Goal: Complete application form: Complete application form

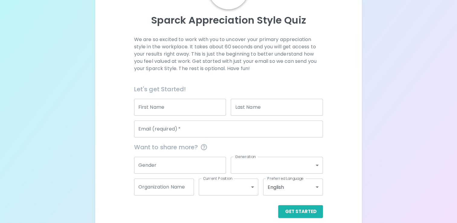
scroll to position [60, 0]
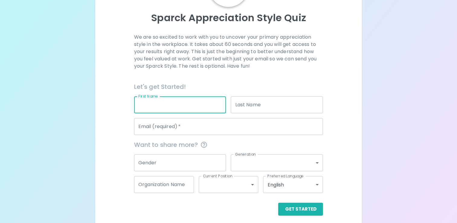
click at [197, 107] on input "First Name" at bounding box center [180, 104] width 92 height 17
type input "Monton"
type input "Chaikankaew"
click at [211, 126] on input "Email (required)   *" at bounding box center [228, 126] width 189 height 17
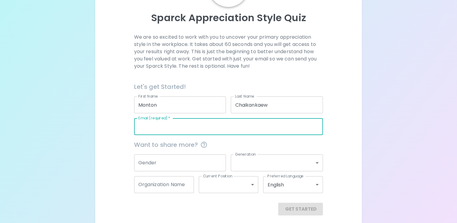
type input "[EMAIL_ADDRESS][DOMAIN_NAME]"
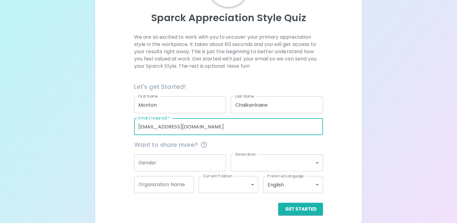
click at [207, 160] on input "Gender" at bounding box center [180, 162] width 92 height 17
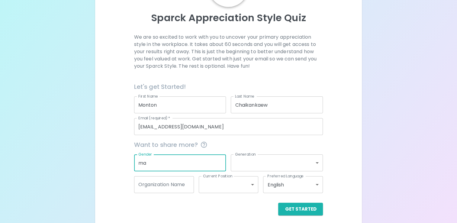
type input "m"
type input "[DEMOGRAPHIC_DATA]"
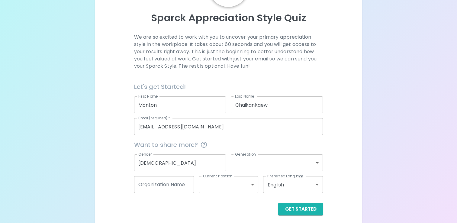
click at [345, 145] on div "We are so excited to work with you to uncover your primary appreciation style i…" at bounding box center [228, 125] width 252 height 182
drag, startPoint x: 202, startPoint y: 166, endPoint x: 120, endPoint y: 164, distance: 81.6
click at [120, 164] on div "We are so excited to work with you to uncover your primary appreciation style i…" at bounding box center [228, 125] width 252 height 182
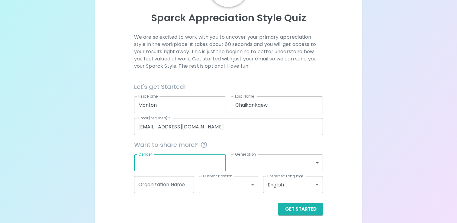
click at [223, 206] on div "Get Started" at bounding box center [228, 209] width 189 height 13
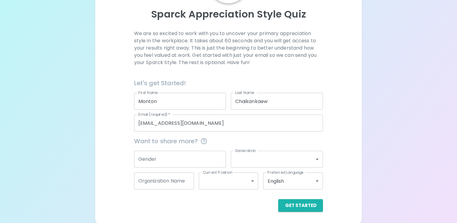
scroll to position [65, 0]
drag, startPoint x: 303, startPoint y: 207, endPoint x: 220, endPoint y: 202, distance: 83.8
click at [214, 201] on div "Get Started" at bounding box center [228, 204] width 189 height 13
click at [316, 179] on body "Sparck Appreciation Style Quiz We are so excited to work with you to uncover yo…" at bounding box center [228, 79] width 457 height 288
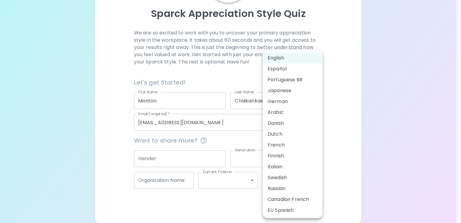
click at [336, 167] on div at bounding box center [230, 111] width 461 height 223
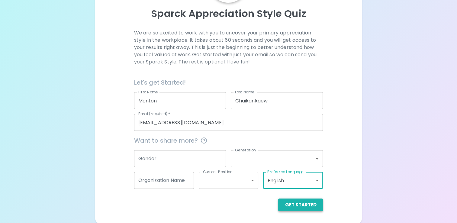
click at [304, 203] on button "Get Started" at bounding box center [300, 204] width 45 height 13
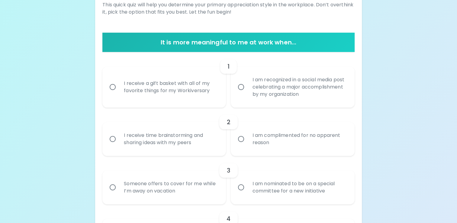
scroll to position [60, 0]
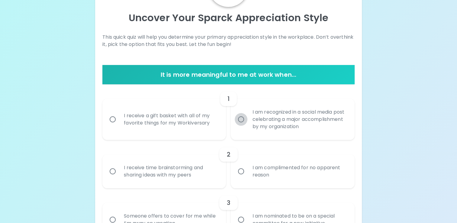
click at [243, 121] on input "I am recognized in a social media post celebrating a major accomplishment by my…" at bounding box center [241, 119] width 13 height 13
radio input "true"
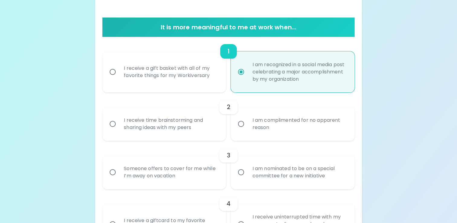
scroll to position [109, 0]
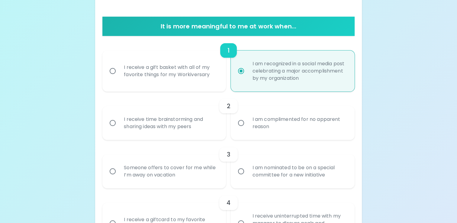
click at [115, 71] on input "I receive a gift basket with all of my favorite things for my Workiversary" at bounding box center [112, 71] width 13 height 13
radio input "true"
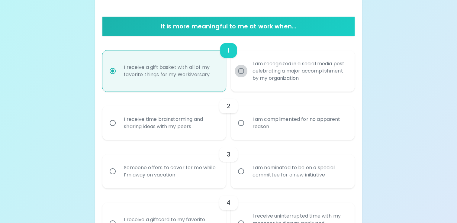
click at [241, 70] on input "I am recognized in a social media post celebrating a major accomplishment by my…" at bounding box center [241, 71] width 13 height 13
radio input "true"
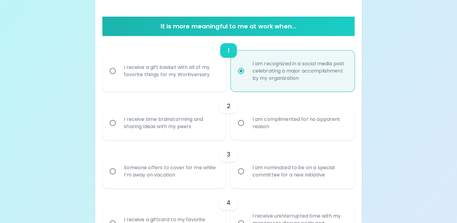
click at [113, 122] on input "I receive time brainstorming and sharing ideas with my peers" at bounding box center [112, 123] width 13 height 13
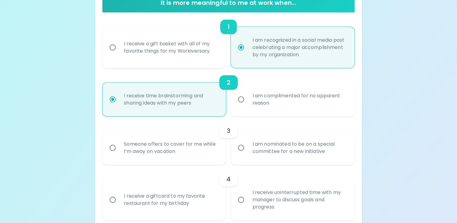
scroll to position [157, 0]
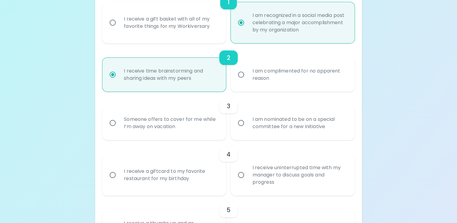
radio input "true"
click at [240, 122] on input "I am nominated to be on a special committee for a new initiative" at bounding box center [241, 123] width 13 height 13
radio input "false"
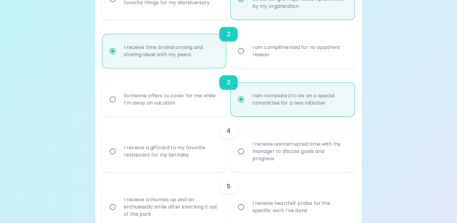
scroll to position [205, 0]
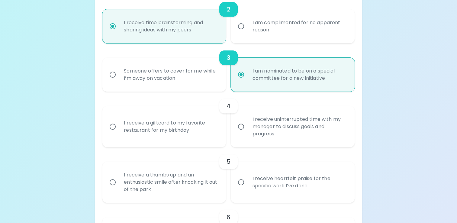
radio input "true"
click at [111, 126] on input "I receive a giftcard to my favorite restaurant for my birthday" at bounding box center [112, 126] width 13 height 13
radio input "false"
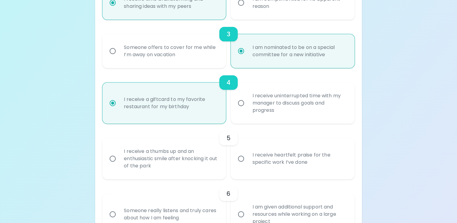
scroll to position [254, 0]
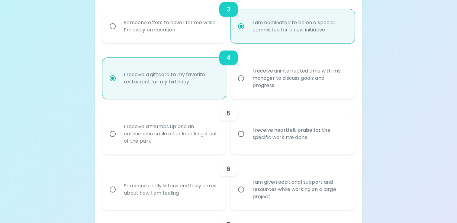
radio input "true"
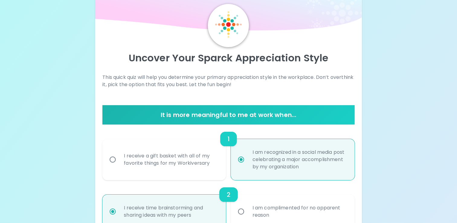
scroll to position [60, 0]
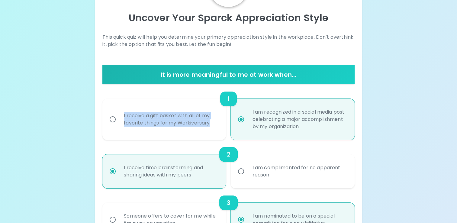
drag, startPoint x: 123, startPoint y: 114, endPoint x: 212, endPoint y: 125, distance: 89.1
click at [212, 125] on div "I receive a gift basket with all of my favorite things for my Workiversary" at bounding box center [171, 119] width 104 height 29
copy div "I receive a gift basket with all of my favorite things for my Workiversary"
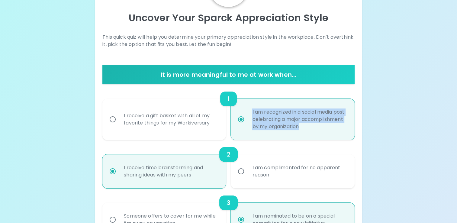
drag, startPoint x: 251, startPoint y: 111, endPoint x: 348, endPoint y: 129, distance: 98.4
click at [348, 129] on div "I am recognized in a social media post celebrating a major accomplishment by my…" at bounding box center [299, 119] width 104 height 36
copy div "I am recognized in a social media post celebrating a major accomplishment by my…"
radio input "true"
click at [116, 119] on input "I receive a gift basket with all of my favorite things for my Workiversary" at bounding box center [112, 119] width 13 height 13
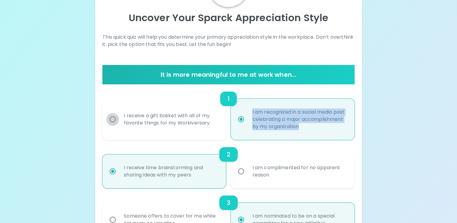
radio input "false"
radio input "true"
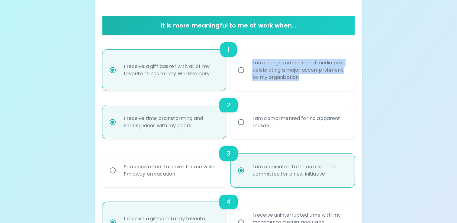
scroll to position [121, 0]
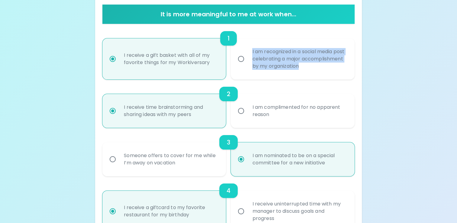
radio input "true"
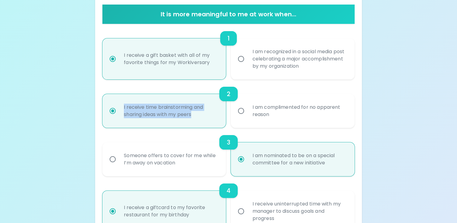
drag, startPoint x: 123, startPoint y: 106, endPoint x: 197, endPoint y: 120, distance: 75.6
click at [197, 120] on div "I receive time brainstorming and sharing ideas with my peers" at bounding box center [171, 110] width 104 height 29
copy div "I receive time brainstorming and sharing ideas with my peers"
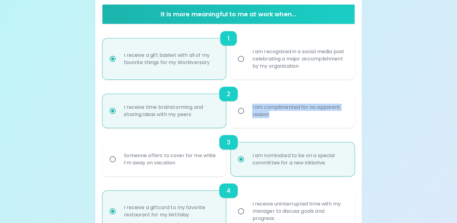
drag, startPoint x: 254, startPoint y: 106, endPoint x: 293, endPoint y: 117, distance: 40.7
click at [293, 117] on div "I am complimented for no apparent reason" at bounding box center [299, 110] width 104 height 29
copy div "I am complimented for no apparent reason"
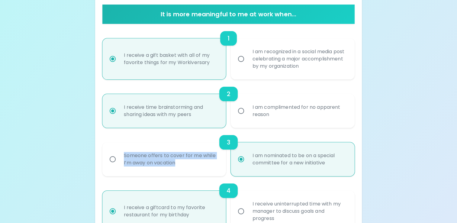
drag, startPoint x: 120, startPoint y: 151, endPoint x: 190, endPoint y: 166, distance: 70.7
click at [190, 166] on div "Someone offers to cover for me while I’m away on vacation" at bounding box center [171, 159] width 104 height 29
copy div "Someone offers to cover for me while I’m away on vacation"
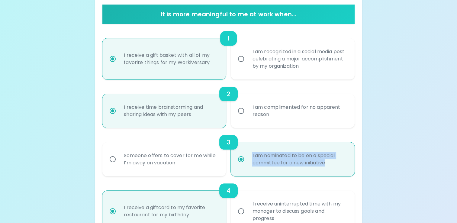
drag, startPoint x: 251, startPoint y: 154, endPoint x: 332, endPoint y: 172, distance: 83.5
click at [332, 172] on div "I am nominated to be on a special committee for a new initiative" at bounding box center [299, 159] width 104 height 29
copy div "I am nominated to be on a special committee for a new initiative"
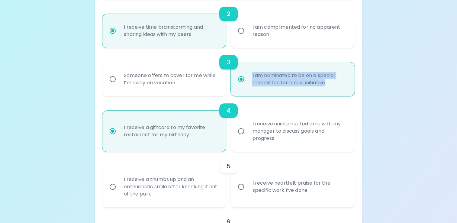
scroll to position [211, 0]
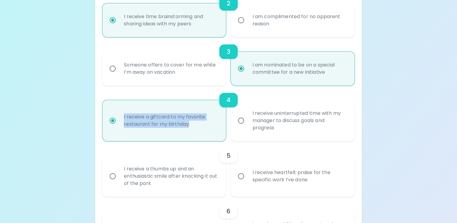
drag, startPoint x: 133, startPoint y: 120, endPoint x: 200, endPoint y: 130, distance: 68.0
click at [200, 130] on div "I receive a giftcard to my favorite restaurant for my birthday" at bounding box center [171, 120] width 104 height 29
copy div "I receive a giftcard to my favorite restaurant for my birthday"
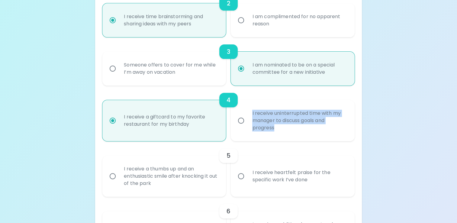
drag, startPoint x: 259, startPoint y: 112, endPoint x: 295, endPoint y: 136, distance: 42.7
click at [295, 136] on div "I receive uninterrupted time with my manager to discuss goals and progress" at bounding box center [299, 120] width 104 height 36
copy div "I receive uninterrupted time with my manager to discuss goals and progress"
radio input "true"
drag, startPoint x: 241, startPoint y: 120, endPoint x: 274, endPoint y: 146, distance: 41.7
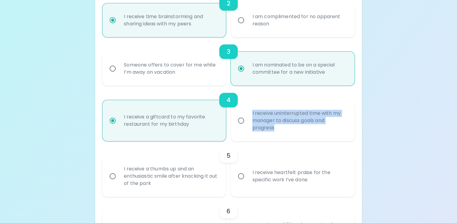
click at [241, 121] on input "I receive uninterrupted time with my manager to discuss goals and progress" at bounding box center [241, 120] width 13 height 13
radio input "false"
radio input "true"
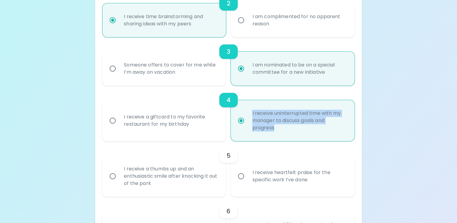
radio input "true"
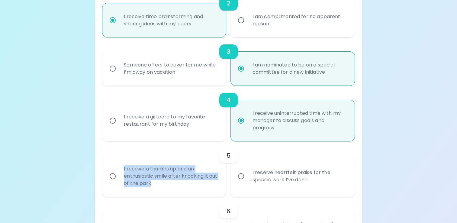
drag, startPoint x: 120, startPoint y: 165, endPoint x: 172, endPoint y: 184, distance: 55.3
click at [172, 184] on div "I receive a thumbs up and an enthusiastic smile after knocking it out of the pa…" at bounding box center [171, 176] width 104 height 36
copy div "I receive a thumbs up and an enthusiastic smile after knocking it out of the pa…"
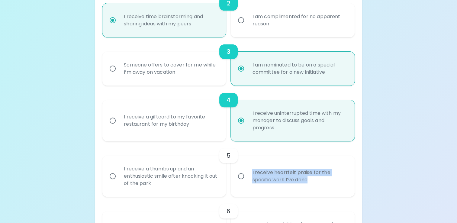
drag, startPoint x: 279, startPoint y: 175, endPoint x: 312, endPoint y: 180, distance: 33.9
click at [312, 180] on div "I receive heartfelt praise for the specific work I’ve done" at bounding box center [299, 176] width 104 height 29
copy div "I receive heartfelt praise for the specific work I’ve done"
click at [109, 174] on input "I receive a thumbs up and an enthusiastic smile after knocking it out of the pa…" at bounding box center [112, 176] width 13 height 13
radio input "false"
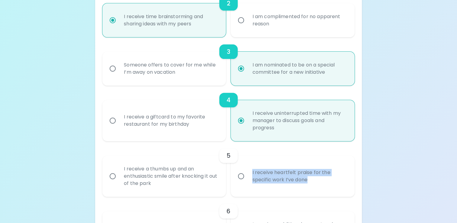
radio input "false"
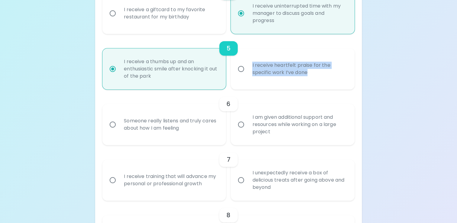
scroll to position [320, 0]
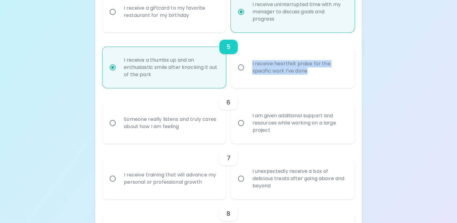
radio input "true"
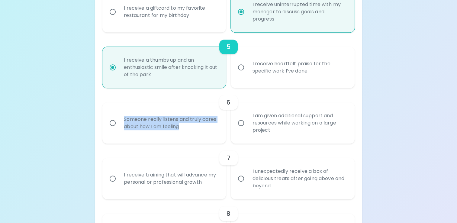
drag, startPoint x: 146, startPoint y: 122, endPoint x: 195, endPoint y: 129, distance: 49.4
click at [195, 129] on div "Someone really listens and truly cares about how I am feeling" at bounding box center [171, 122] width 104 height 29
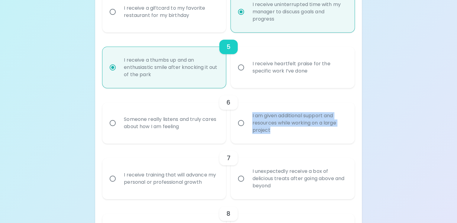
drag, startPoint x: 254, startPoint y: 114, endPoint x: 292, endPoint y: 132, distance: 41.3
click at [292, 132] on div "I am given additional support and resources while working on a large project" at bounding box center [299, 123] width 104 height 36
click at [241, 123] on input "I am given additional support and resources while working on a large project" at bounding box center [241, 123] width 13 height 13
radio input "false"
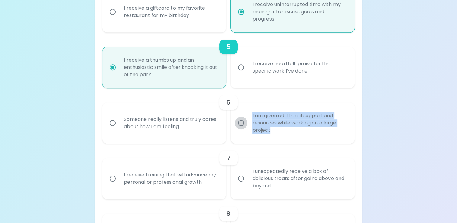
radio input "false"
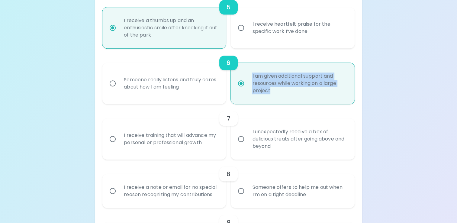
scroll to position [368, 0]
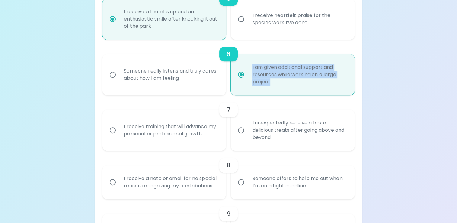
radio input "true"
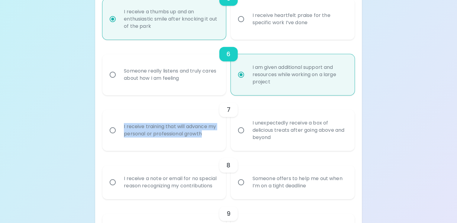
drag, startPoint x: 119, startPoint y: 123, endPoint x: 206, endPoint y: 140, distance: 88.2
click at [206, 140] on label "I receive training that will advance my personal or professional growth" at bounding box center [160, 130] width 123 height 41
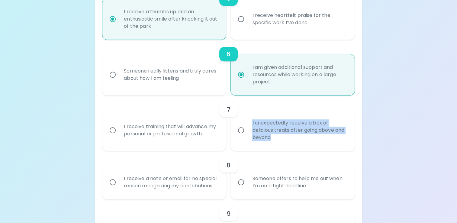
drag, startPoint x: 275, startPoint y: 124, endPoint x: 325, endPoint y: 140, distance: 52.7
click at [325, 140] on div "I unexpectedly receive a box of delicious treats after going above and beyond" at bounding box center [299, 130] width 104 height 36
click at [115, 128] on input "I receive training that will advance my personal or professional growth" at bounding box center [112, 130] width 13 height 13
radio input "false"
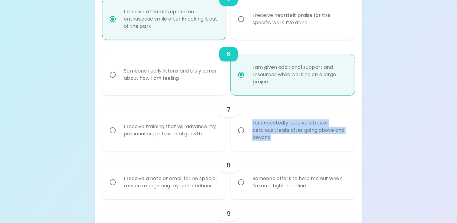
radio input "false"
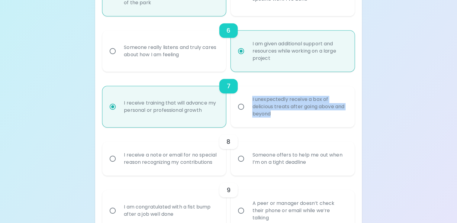
scroll to position [417, 0]
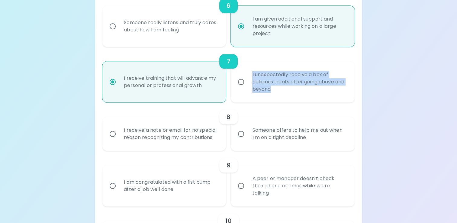
radio input "true"
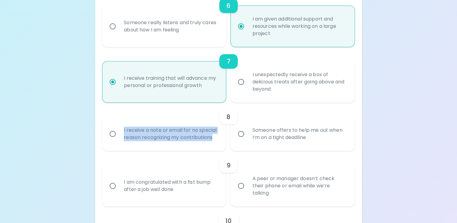
drag, startPoint x: 124, startPoint y: 127, endPoint x: 217, endPoint y: 140, distance: 92.9
click at [217, 140] on div "I receive a note or email for no special reason recognizing my contributions" at bounding box center [171, 133] width 104 height 29
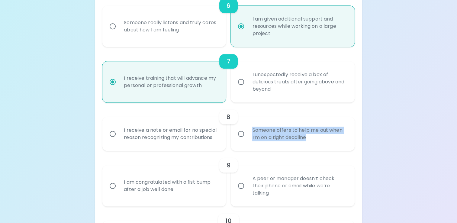
drag, startPoint x: 251, startPoint y: 129, endPoint x: 329, endPoint y: 137, distance: 78.4
click at [329, 137] on div "Someone offers to help me out when I’m on a tight deadline" at bounding box center [299, 133] width 104 height 29
click at [114, 135] on input "I receive a note or email for no special reason recognizing my contributions" at bounding box center [112, 133] width 13 height 13
radio input "false"
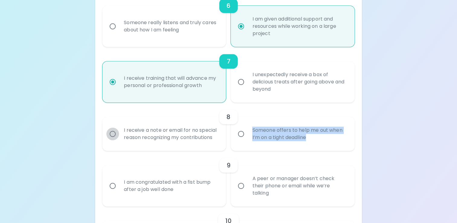
radio input "false"
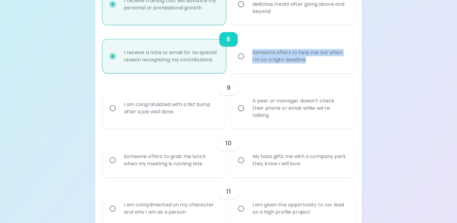
scroll to position [525, 0]
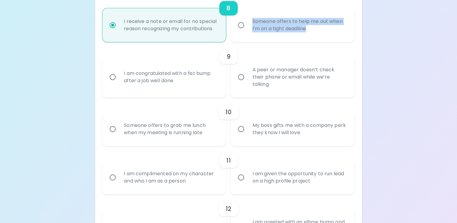
radio input "true"
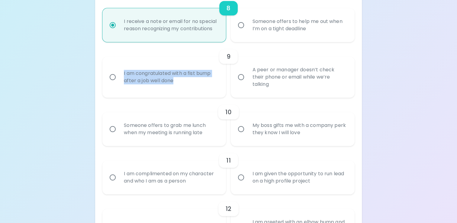
drag, startPoint x: 123, startPoint y: 71, endPoint x: 192, endPoint y: 88, distance: 71.2
click at [192, 88] on div "I am congratulated with a fist bump after a job well done" at bounding box center [171, 77] width 104 height 29
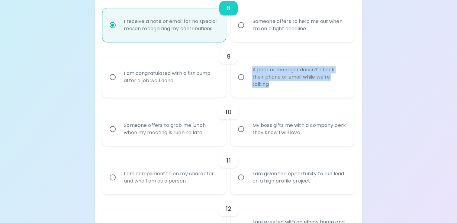
drag, startPoint x: 252, startPoint y: 67, endPoint x: 289, endPoint y: 85, distance: 40.9
click at [289, 85] on div "A peer or manager doesn’t check their phone or email while we’re talking" at bounding box center [299, 77] width 104 height 36
click at [111, 77] on input "I am congratulated with a fist bump after a job well done" at bounding box center [112, 77] width 13 height 13
radio input "false"
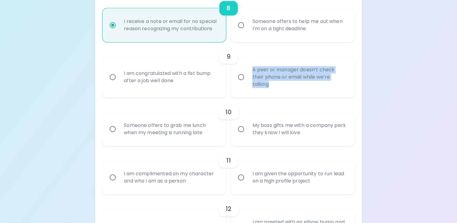
radio input "false"
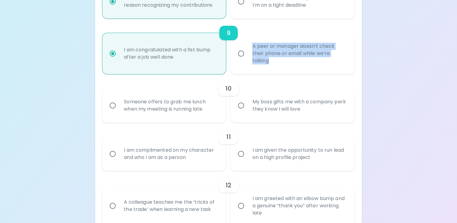
scroll to position [574, 0]
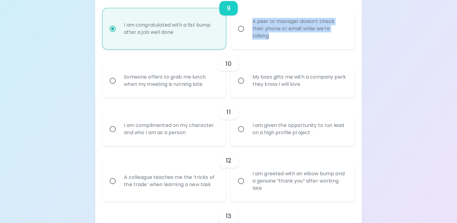
radio input "true"
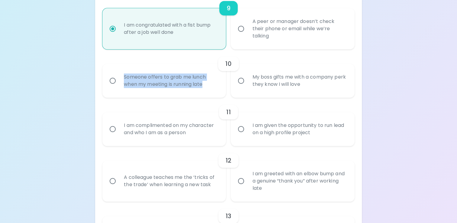
drag, startPoint x: 122, startPoint y: 76, endPoint x: 212, endPoint y: 91, distance: 91.8
click at [212, 91] on div "Someone offers to grab me lunch when my meeting is running late" at bounding box center [171, 80] width 104 height 29
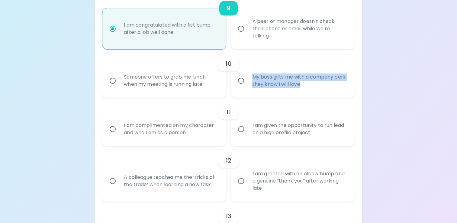
drag, startPoint x: 250, startPoint y: 74, endPoint x: 327, endPoint y: 88, distance: 78.4
click at [327, 88] on div "My boss gifts me with a company perk they know I will love" at bounding box center [299, 80] width 104 height 29
click at [244, 80] on input "My boss gifts me with a company perk they know I will love" at bounding box center [241, 80] width 13 height 13
radio input "false"
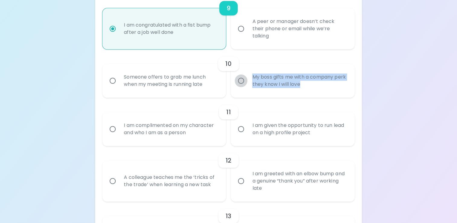
radio input "false"
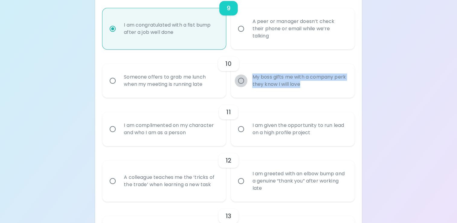
radio input "false"
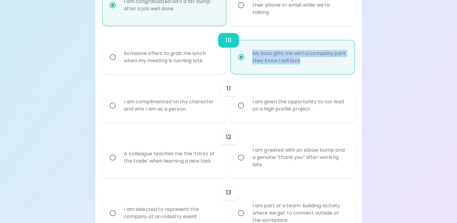
scroll to position [622, 0]
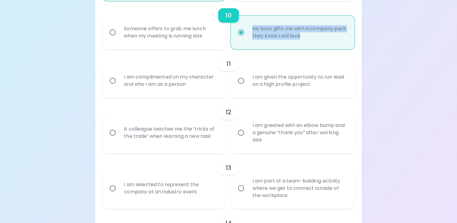
radio input "true"
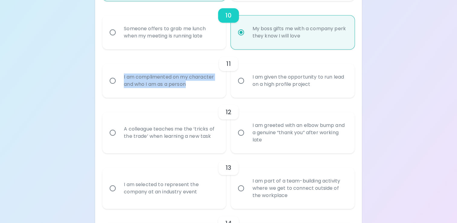
drag, startPoint x: 121, startPoint y: 74, endPoint x: 194, endPoint y: 85, distance: 74.3
click at [194, 85] on div "I am complimented on my character and who I am as a person" at bounding box center [171, 80] width 104 height 29
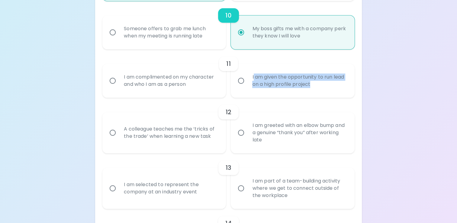
drag, startPoint x: 253, startPoint y: 74, endPoint x: 331, endPoint y: 89, distance: 79.5
click at [331, 89] on div "I am given the opportunity to run lead on a high profile project" at bounding box center [299, 80] width 104 height 29
drag, startPoint x: 290, startPoint y: 81, endPoint x: 335, endPoint y: 92, distance: 46.1
click at [335, 92] on div "I am given the opportunity to run lead on a high profile project" at bounding box center [299, 80] width 104 height 29
click at [116, 80] on input "I am complimented on my character and who I am as a person" at bounding box center [112, 80] width 13 height 13
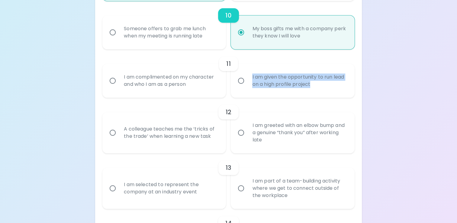
radio input "false"
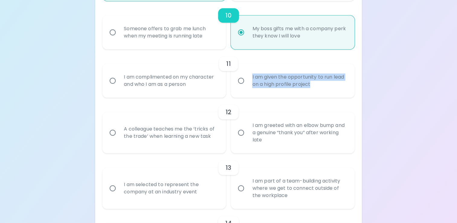
radio input "false"
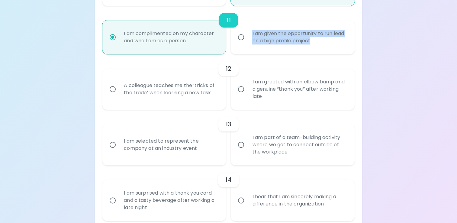
scroll to position [670, 0]
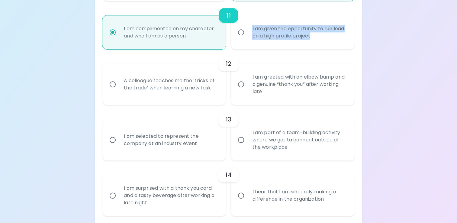
radio input "true"
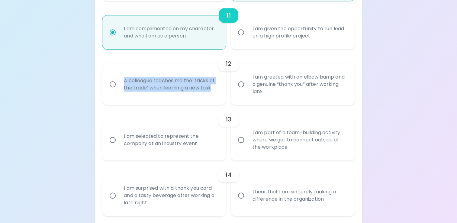
drag, startPoint x: 120, startPoint y: 75, endPoint x: 220, endPoint y: 89, distance: 101.4
click at [220, 89] on div "A colleague teaches me the ‘tricks of the trade’ when learning a new task" at bounding box center [171, 84] width 104 height 29
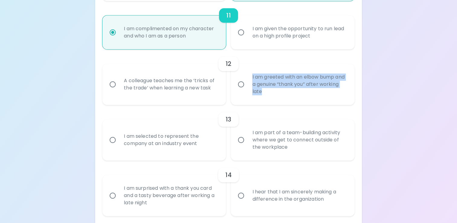
drag, startPoint x: 252, startPoint y: 75, endPoint x: 302, endPoint y: 95, distance: 54.0
click at [302, 95] on div "I am greeted with an elbow bump and a genuine “thank you” after working late" at bounding box center [299, 84] width 104 height 36
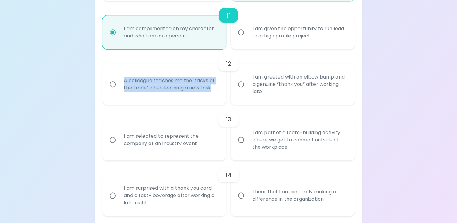
drag, startPoint x: 123, startPoint y: 78, endPoint x: 226, endPoint y: 94, distance: 103.3
click at [226, 94] on div "A colleague teaches me the ‘tricks of the trade’ when learning a new task" at bounding box center [163, 84] width 123 height 41
click at [111, 82] on input "A colleague teaches me the ‘tricks of the trade’ when learning a new task" at bounding box center [112, 84] width 13 height 13
radio input "false"
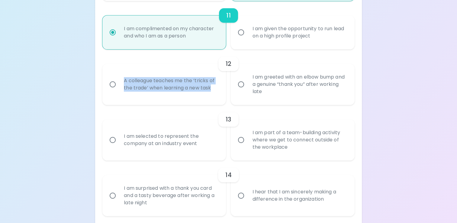
radio input "false"
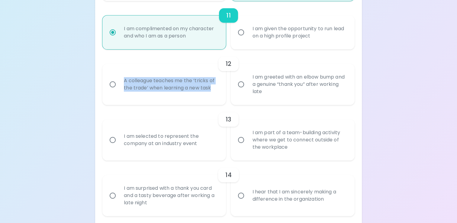
radio input "false"
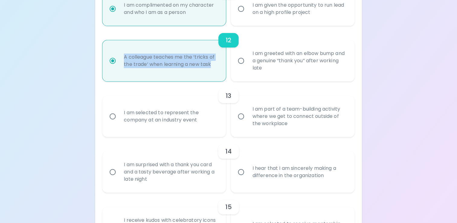
scroll to position [719, 0]
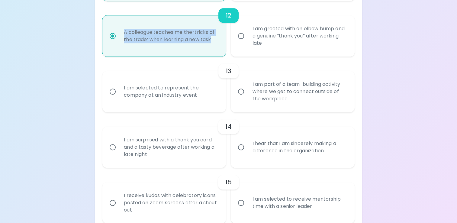
radio input "true"
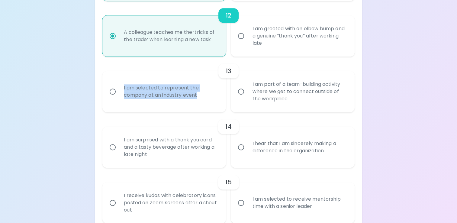
drag, startPoint x: 138, startPoint y: 85, endPoint x: 213, endPoint y: 98, distance: 75.9
click at [213, 98] on div "I am selected to represent the company at an industry event" at bounding box center [171, 91] width 104 height 29
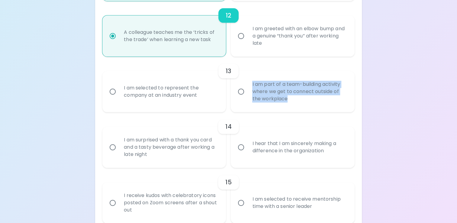
drag, startPoint x: 251, startPoint y: 83, endPoint x: 301, endPoint y: 101, distance: 53.0
click at [301, 101] on div "I am part of a team-building activity where we get to connect outside of the wo…" at bounding box center [299, 91] width 104 height 36
click at [242, 89] on input "I am part of a team-building activity where we get to connect outside of the wo…" at bounding box center [241, 91] width 13 height 13
radio input "false"
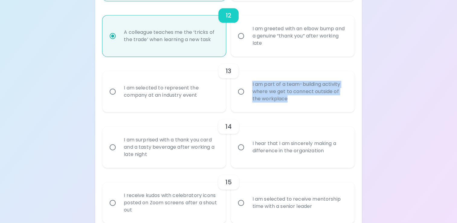
radio input "false"
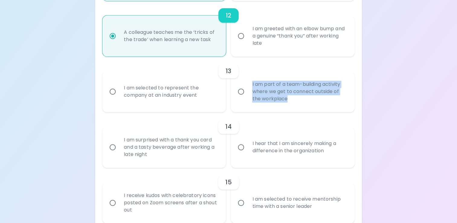
radio input "false"
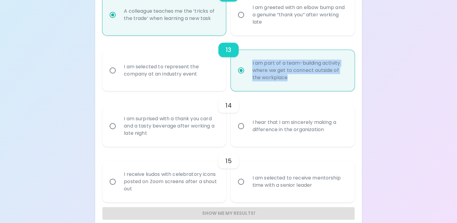
scroll to position [748, 0]
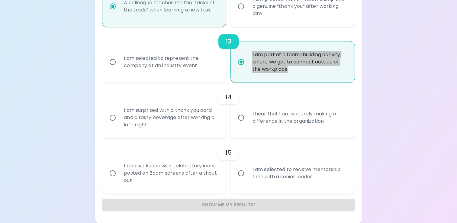
radio input "true"
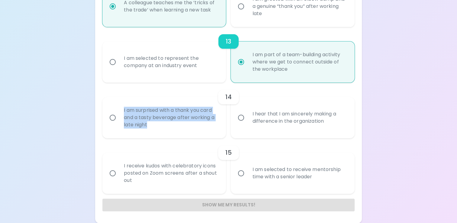
drag, startPoint x: 121, startPoint y: 107, endPoint x: 174, endPoint y: 126, distance: 56.5
click at [174, 126] on div "I am surprised with a thank you card and a tasty beverage after working a late …" at bounding box center [171, 117] width 104 height 36
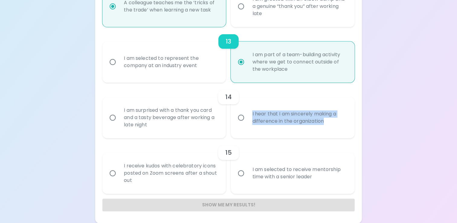
drag, startPoint x: 250, startPoint y: 111, endPoint x: 329, endPoint y: 125, distance: 80.4
click at [329, 125] on div "I hear that I am sincerely making a difference in the organization" at bounding box center [299, 117] width 104 height 29
click at [242, 118] on input "I hear that I am sincerely making a difference in the organization" at bounding box center [241, 117] width 13 height 13
radio input "false"
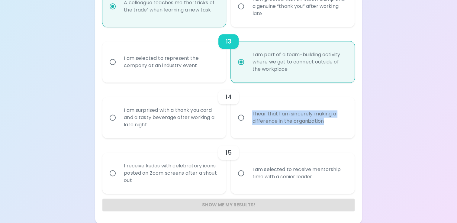
radio input "false"
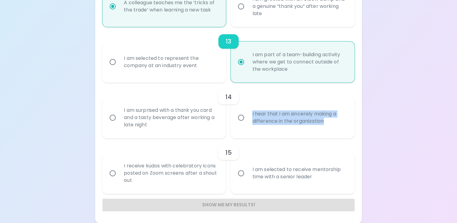
radio input "false"
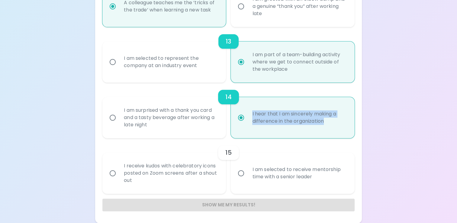
radio input "true"
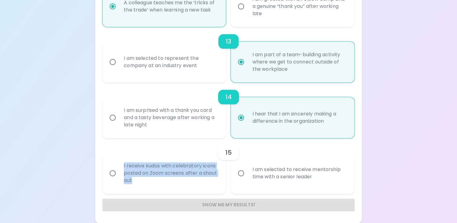
drag, startPoint x: 124, startPoint y: 165, endPoint x: 147, endPoint y: 182, distance: 28.7
click at [147, 182] on div "I receive kudos with celebratory icons posted on Zoom screens after a shout out" at bounding box center [171, 173] width 104 height 36
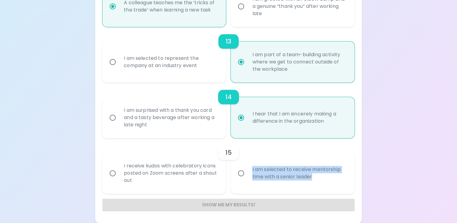
drag, startPoint x: 251, startPoint y: 168, endPoint x: 321, endPoint y: 184, distance: 72.4
click at [321, 184] on div "I am selected to receive mentorship time with a senior leader" at bounding box center [299, 173] width 104 height 29
click at [115, 172] on input "I receive kudos with celebratory icons posted on Zoom screens after a shout out" at bounding box center [112, 173] width 13 height 13
radio input "false"
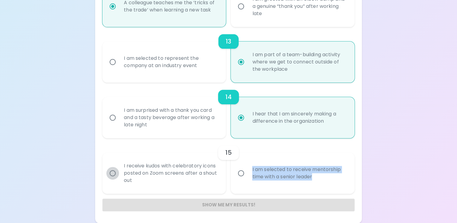
radio input "false"
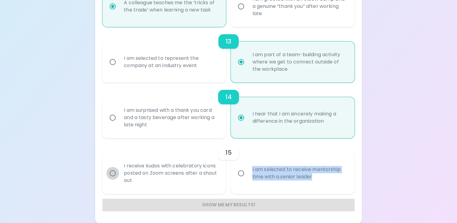
radio input "false"
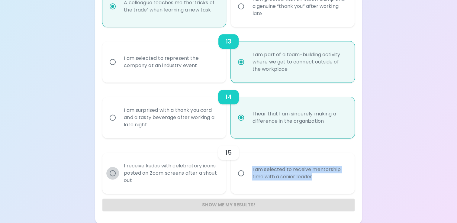
radio input "false"
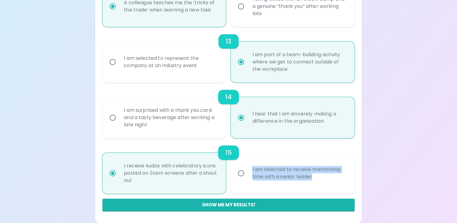
radio input "true"
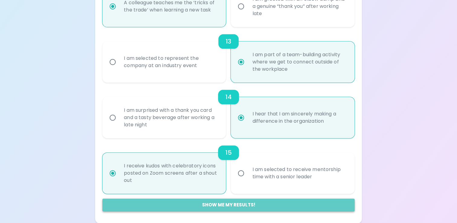
click at [311, 205] on button "Show me my results!" at bounding box center [228, 204] width 252 height 13
radio input "false"
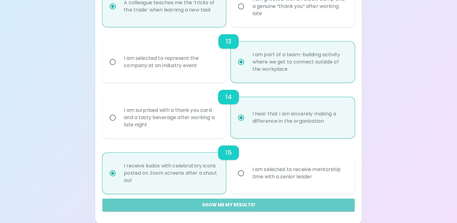
radio input "false"
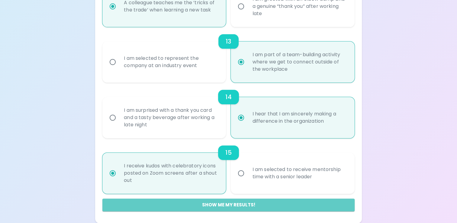
radio input "false"
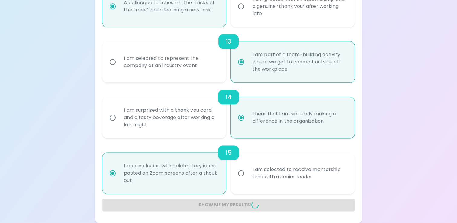
radio input "false"
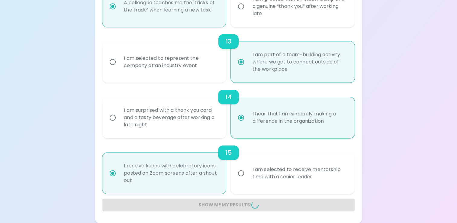
radio input "false"
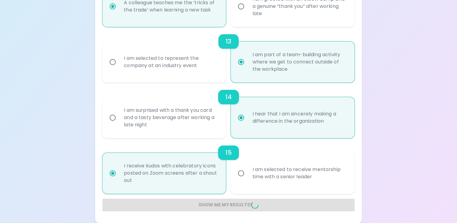
radio input "false"
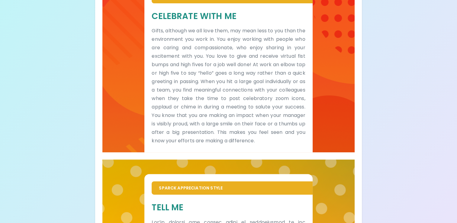
scroll to position [151, 0]
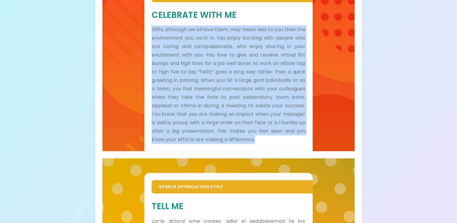
drag, startPoint x: 151, startPoint y: 28, endPoint x: 267, endPoint y: 149, distance: 167.0
click at [267, 149] on div "Celebrate With Me Gifts, although we all love them, may mean less to you than t…" at bounding box center [228, 76] width 168 height 149
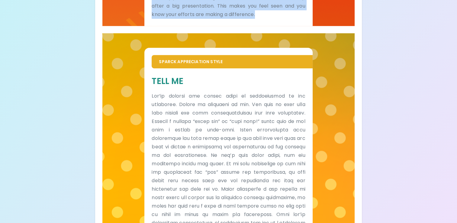
scroll to position [302, 0]
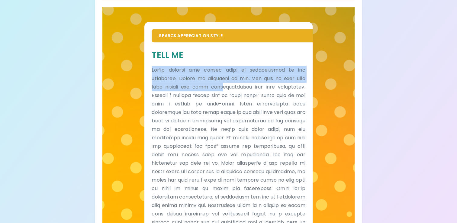
drag, startPoint x: 152, startPoint y: 76, endPoint x: 235, endPoint y: 96, distance: 84.7
click at [235, 96] on p at bounding box center [228, 150] width 153 height 169
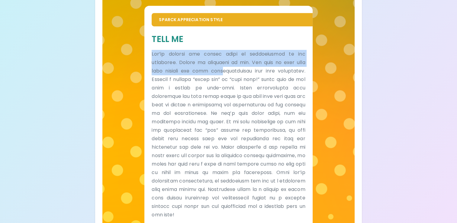
scroll to position [357, 0]
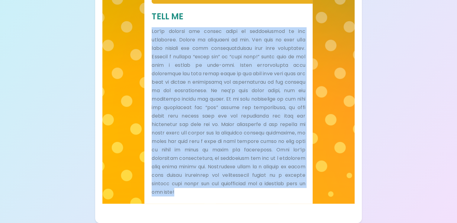
click at [201, 191] on p at bounding box center [228, 111] width 153 height 169
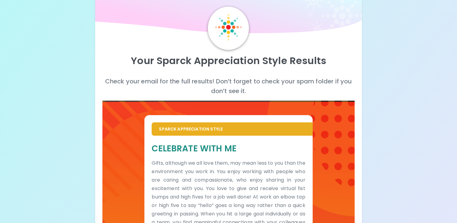
scroll to position [0, 0]
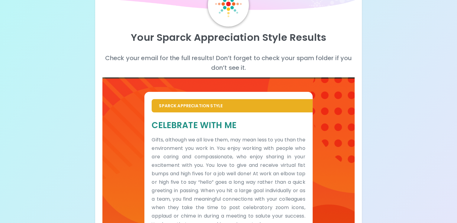
scroll to position [121, 0]
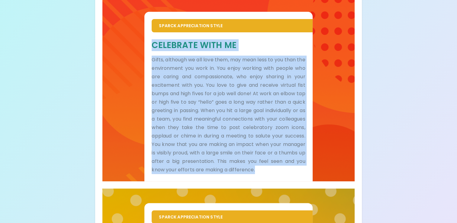
drag, startPoint x: 151, startPoint y: 44, endPoint x: 293, endPoint y: 177, distance: 194.4
click at [293, 174] on div "Celebrate With Me Gifts, although we all love them, may mean less to you than t…" at bounding box center [228, 107] width 153 height 134
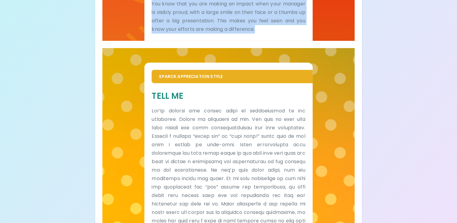
scroll to position [272, 0]
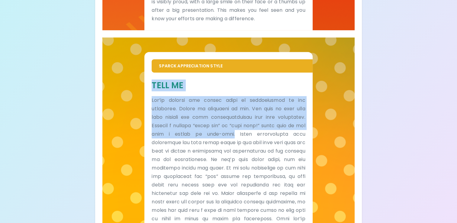
drag, startPoint x: 152, startPoint y: 92, endPoint x: 287, endPoint y: 142, distance: 143.9
click at [287, 142] on div "Tell Me" at bounding box center [228, 172] width 153 height 185
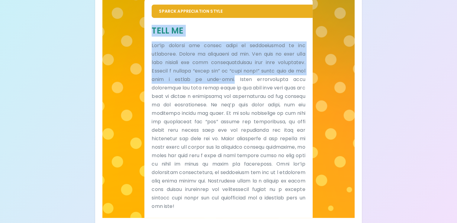
scroll to position [357, 0]
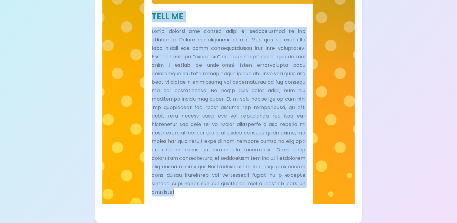
click at [197, 191] on p at bounding box center [228, 111] width 153 height 169
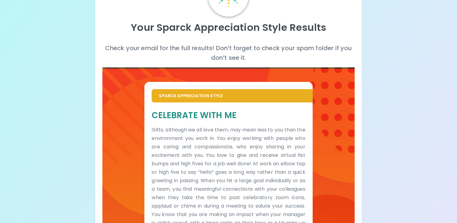
scroll to position [0, 0]
